Goal: Find specific page/section: Find specific page/section

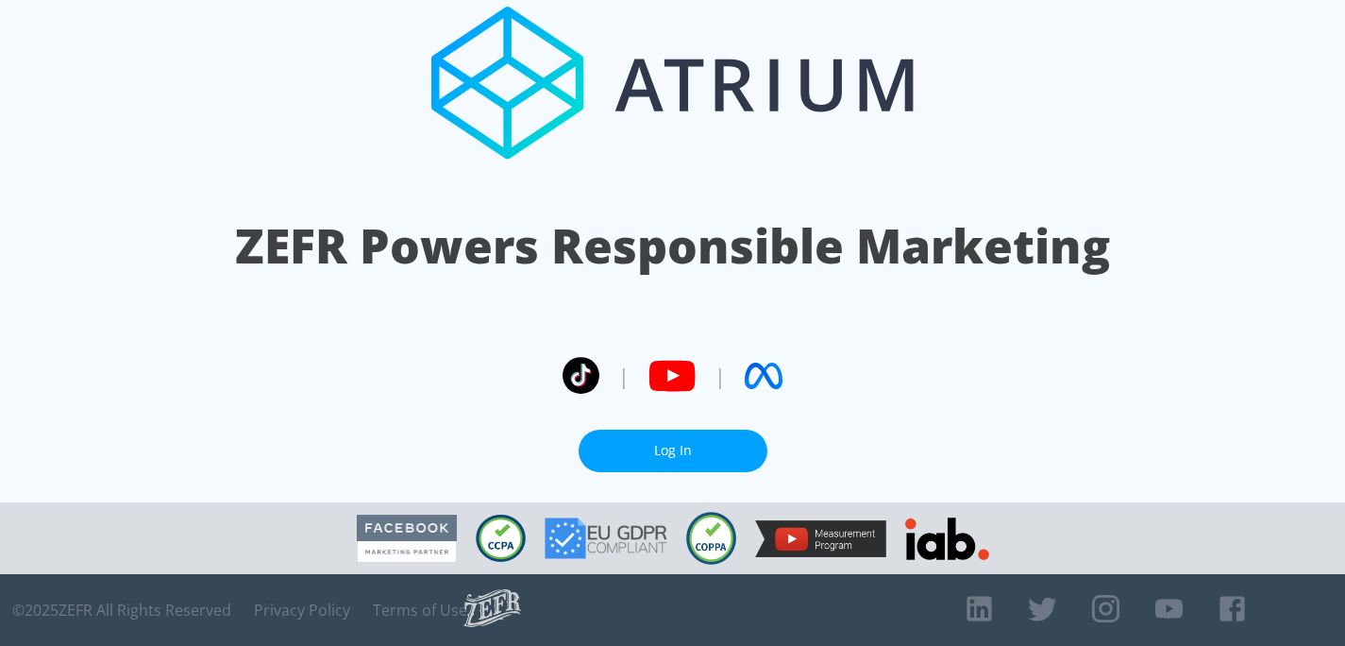
click at [665, 444] on link "Log In" at bounding box center [673, 451] width 189 height 42
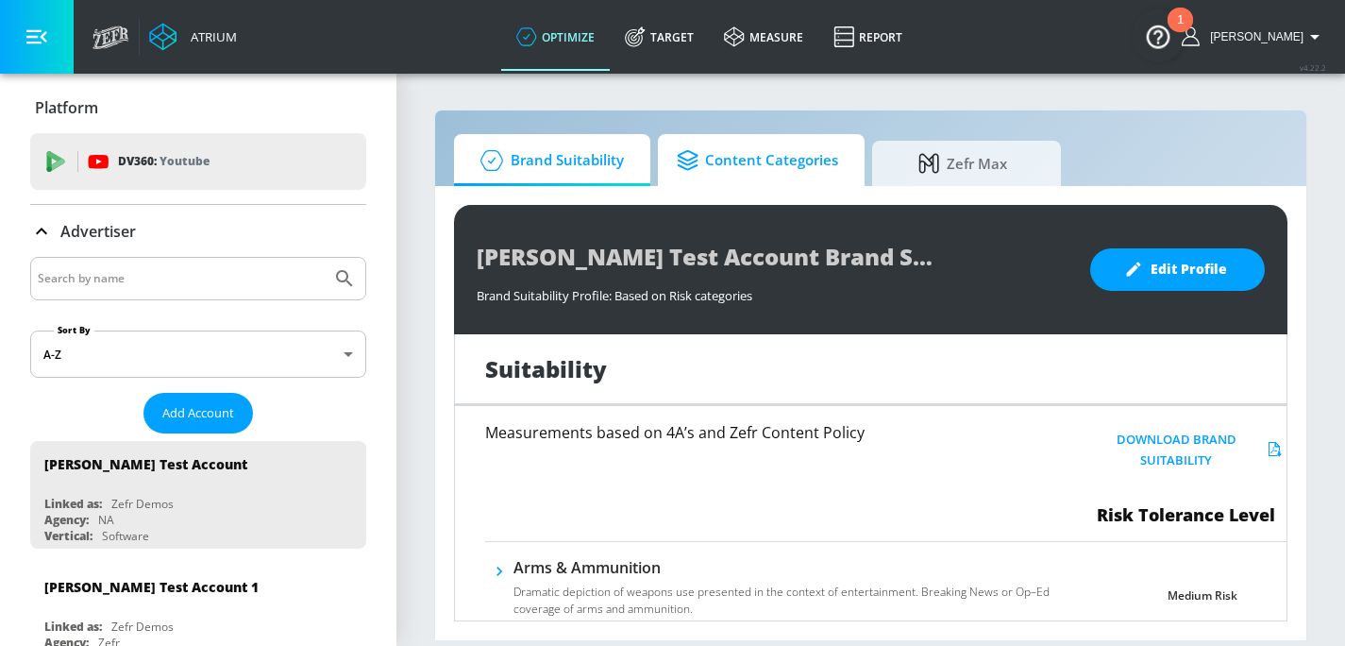
click at [731, 168] on span "Content Categories" at bounding box center [757, 160] width 161 height 45
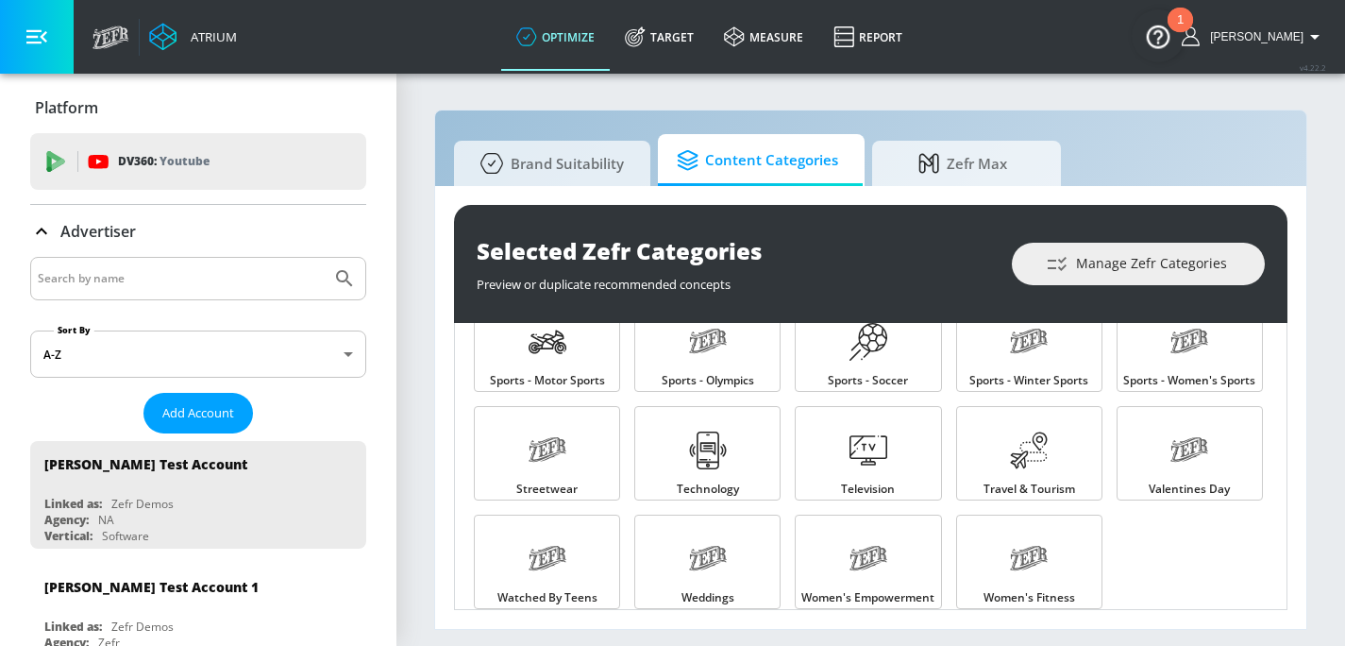
scroll to position [2131, 0]
